Goal: Information Seeking & Learning: Learn about a topic

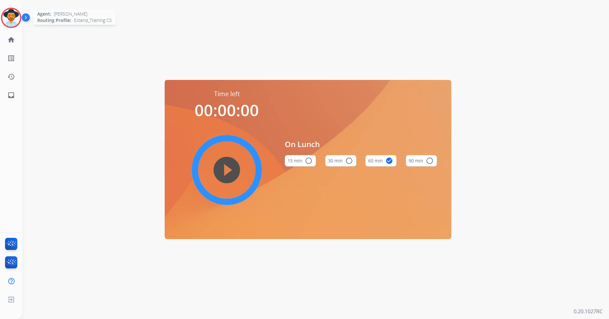
click at [11, 18] on img at bounding box center [11, 18] width 18 height 18
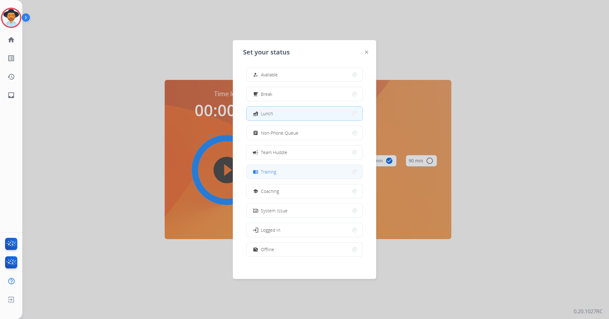
click at [300, 170] on button "menu_book Training" at bounding box center [305, 172] width 116 height 14
